Goal: Transaction & Acquisition: Download file/media

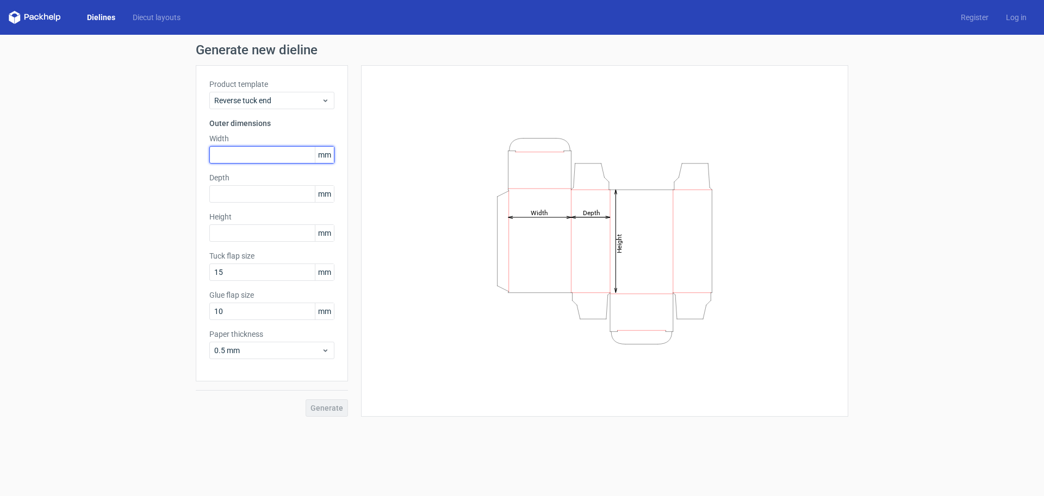
click at [271, 154] on input "text" at bounding box center [271, 154] width 125 height 17
click at [288, 109] on div "Product template Reverse tuck end Outer dimensions Width mm Depth mm Height [PE…" at bounding box center [272, 223] width 152 height 316
click at [292, 105] on span "Reverse tuck end" at bounding box center [267, 100] width 107 height 11
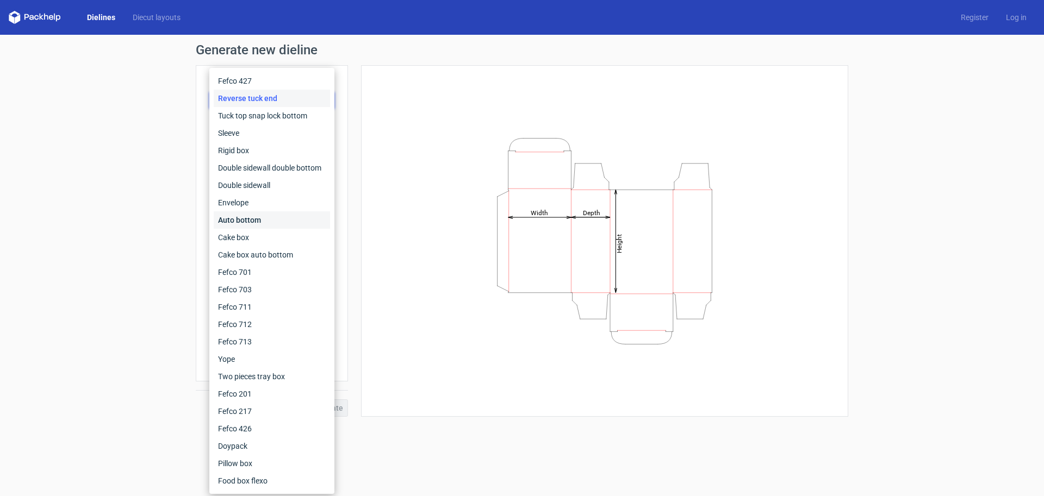
click at [272, 220] on div "Auto bottom" at bounding box center [272, 219] width 116 height 17
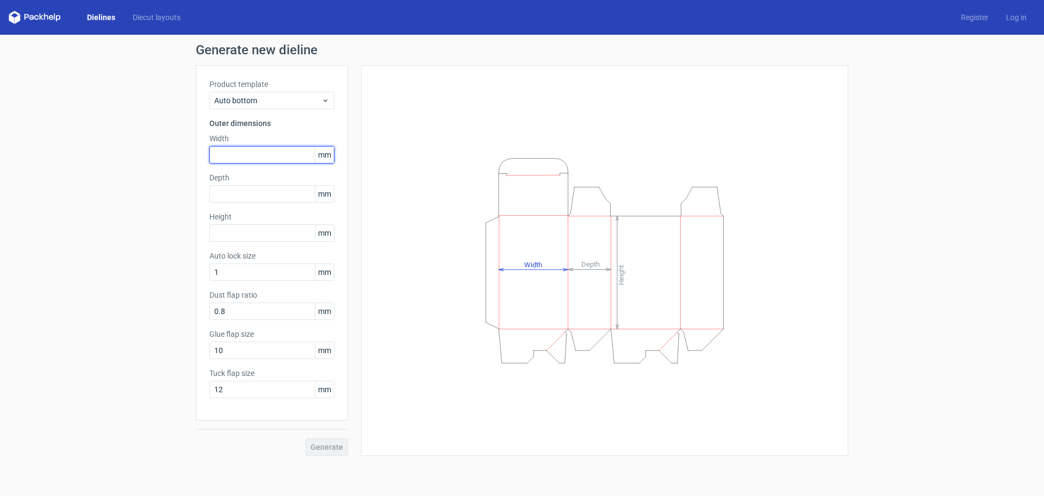
click at [273, 158] on input "text" at bounding box center [271, 154] width 125 height 17
type input "52"
type input "115"
click at [326, 445] on span "Generate" at bounding box center [326, 448] width 33 height 8
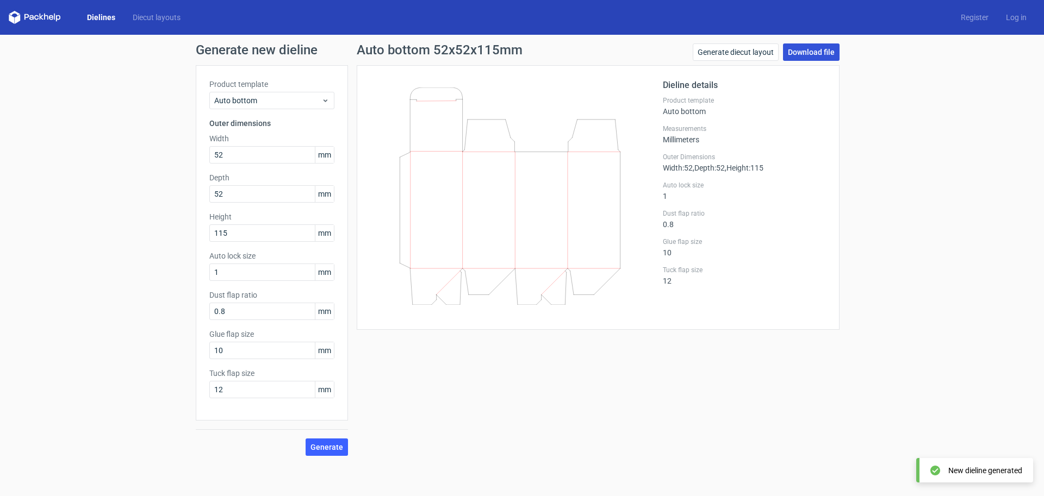
click at [799, 48] on link "Download file" at bounding box center [811, 51] width 57 height 17
